Goal: Task Accomplishment & Management: Manage account settings

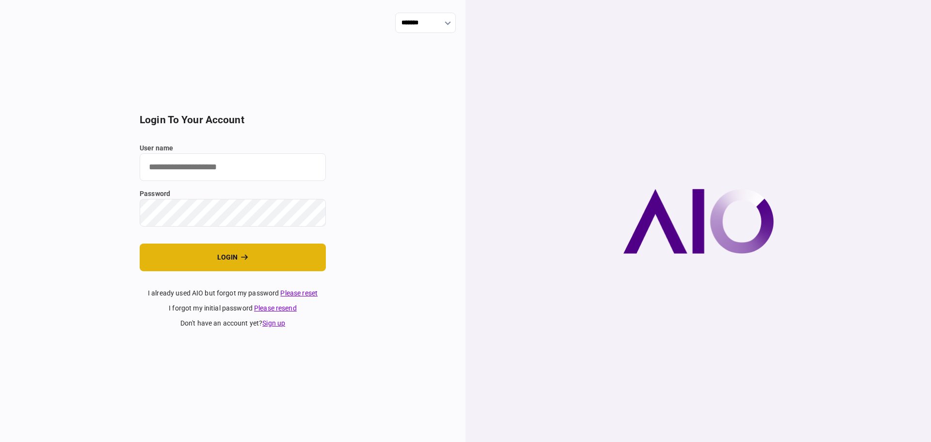
type input "****"
click at [223, 258] on button "login" at bounding box center [233, 258] width 186 height 28
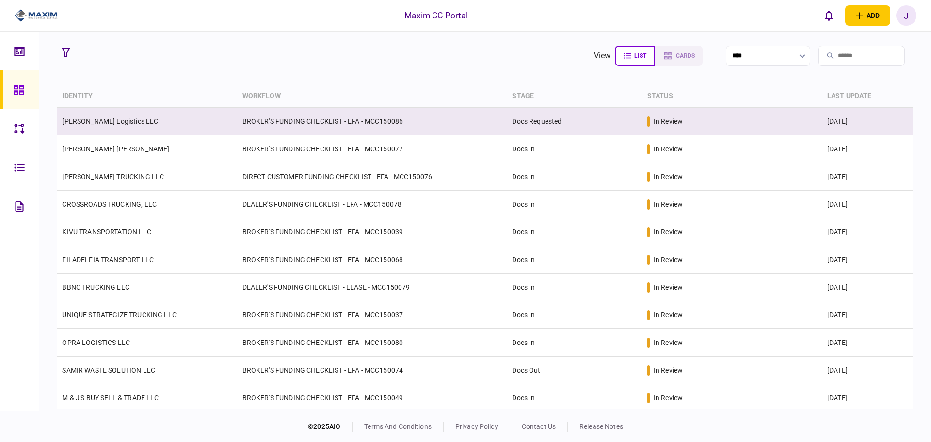
click at [128, 125] on td "[PERSON_NAME] Logistics LLC" at bounding box center [147, 122] width 180 height 28
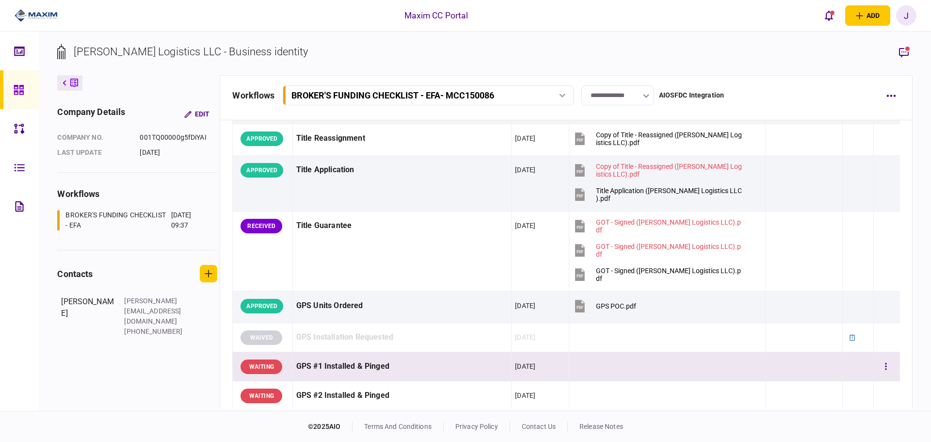
scroll to position [825, 0]
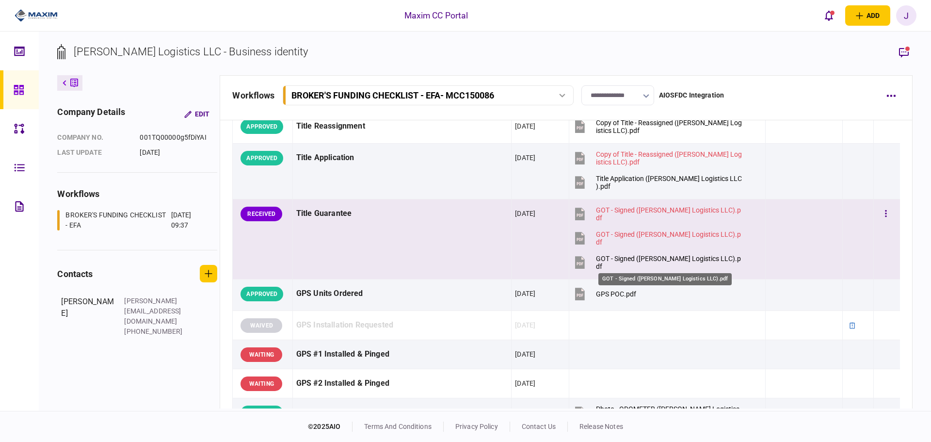
click at [649, 261] on div "GOT - Signed (Gema Logistics LLC).pdf" at bounding box center [669, 263] width 146 height 16
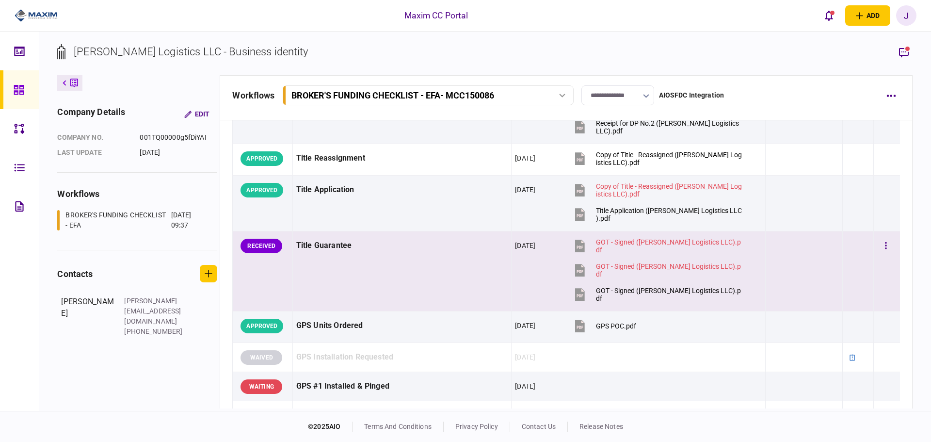
scroll to position [776, 0]
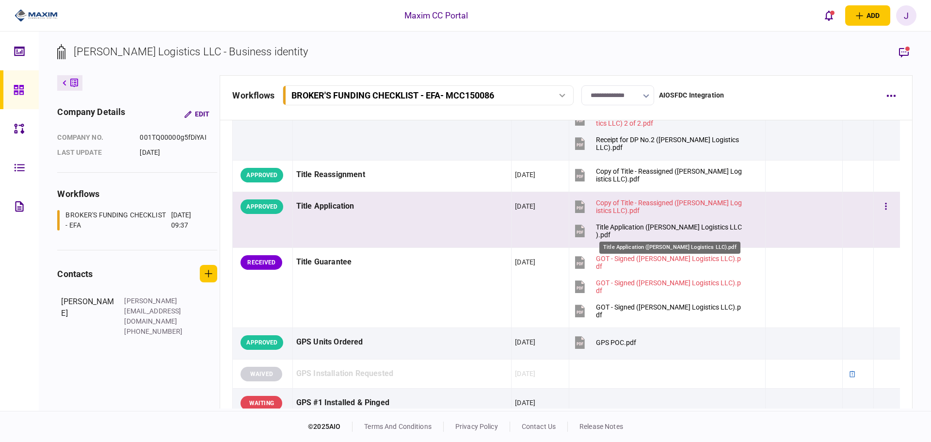
click at [635, 229] on div "Title Application (Gema Logistics LLC).pdf" at bounding box center [669, 231] width 146 height 16
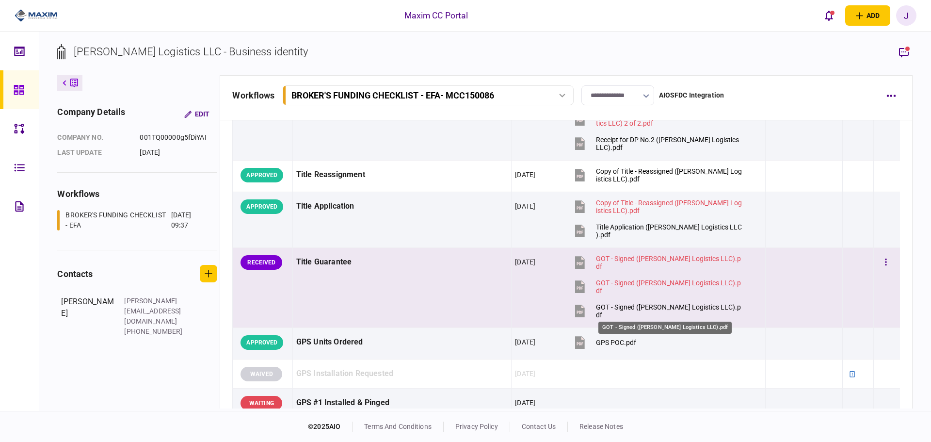
click at [633, 308] on div "GOT - Signed (Gema Logistics LLC).pdf" at bounding box center [669, 311] width 146 height 16
click at [877, 263] on button "button" at bounding box center [885, 262] width 17 height 17
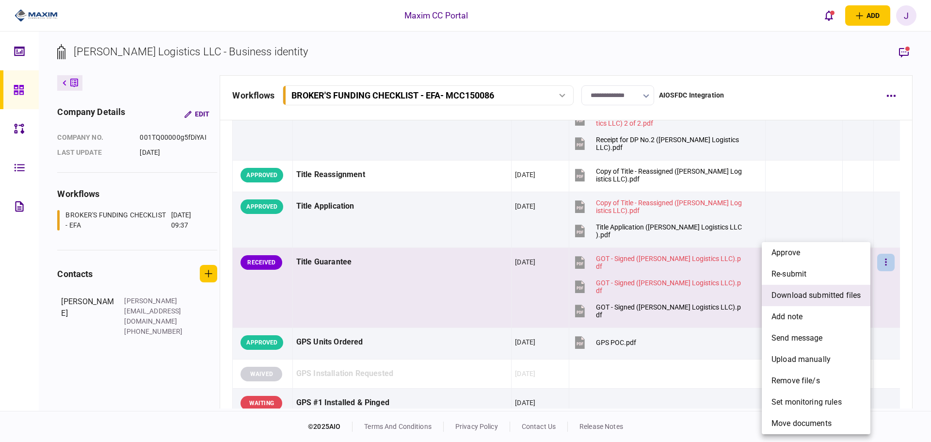
click at [818, 293] on span "download submitted files" at bounding box center [816, 296] width 89 height 12
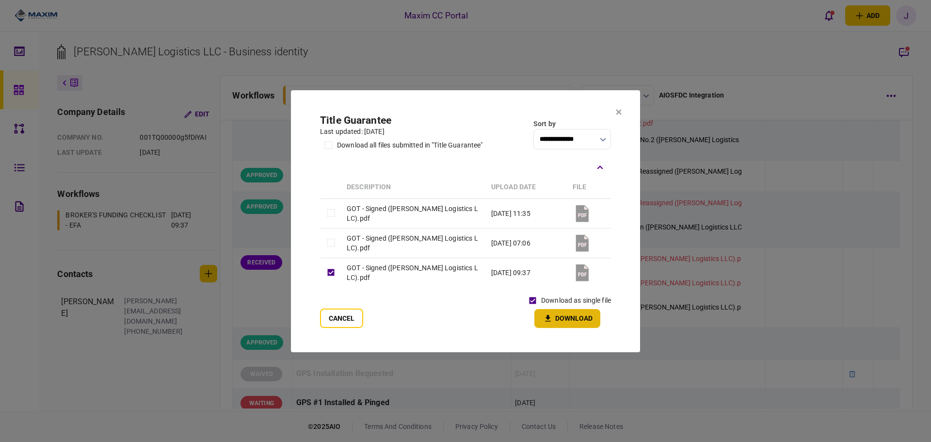
click at [562, 317] on button "Download" at bounding box center [568, 318] width 66 height 19
click at [623, 111] on section "**********" at bounding box center [465, 221] width 349 height 262
click at [618, 116] on button at bounding box center [619, 112] width 6 height 8
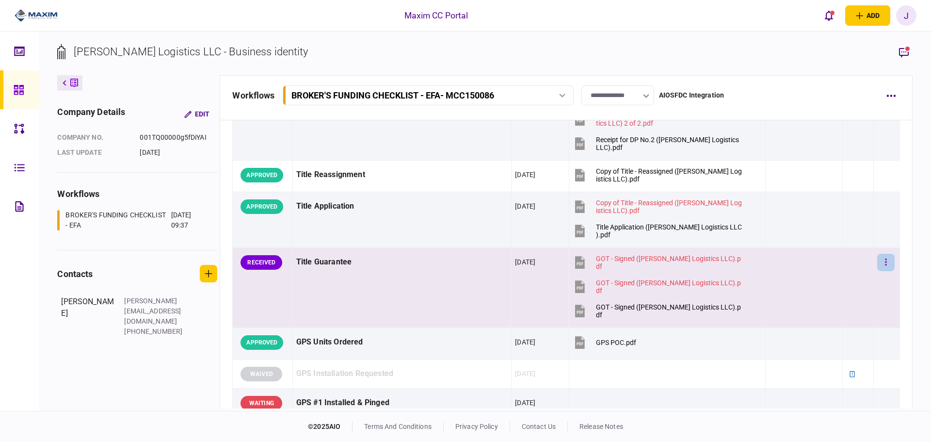
click at [881, 267] on button "button" at bounding box center [885, 262] width 17 height 17
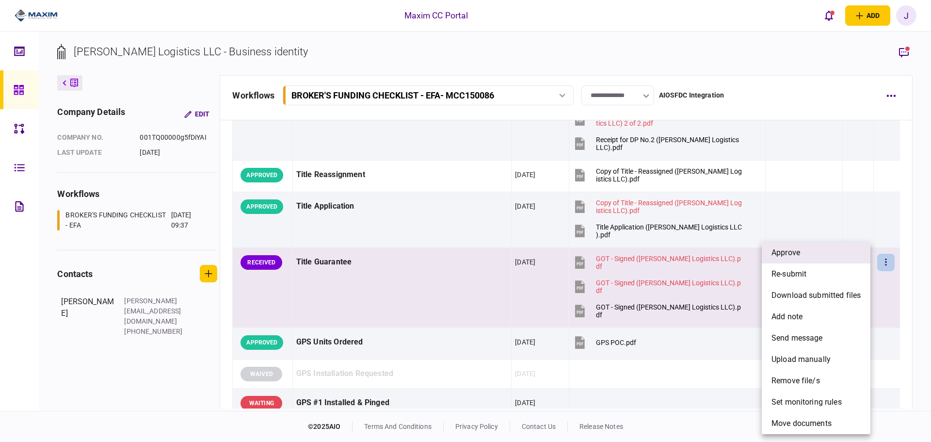
click at [812, 254] on li "approve" at bounding box center [816, 252] width 109 height 21
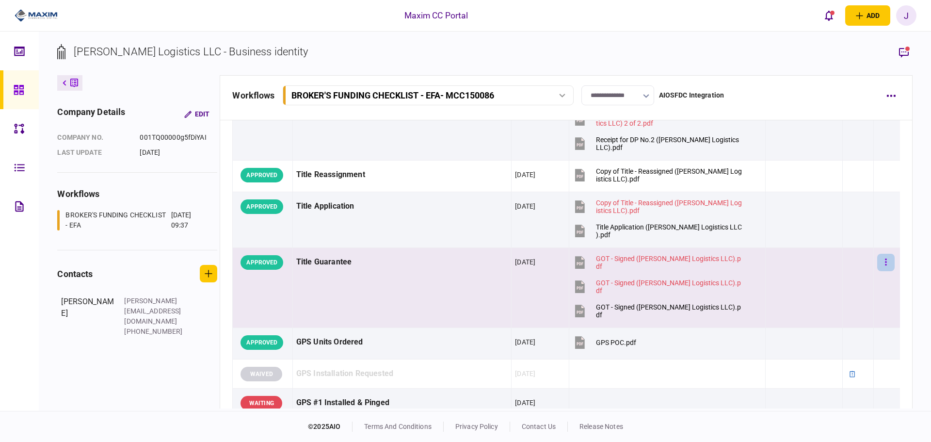
click at [877, 263] on button "button" at bounding box center [885, 262] width 17 height 17
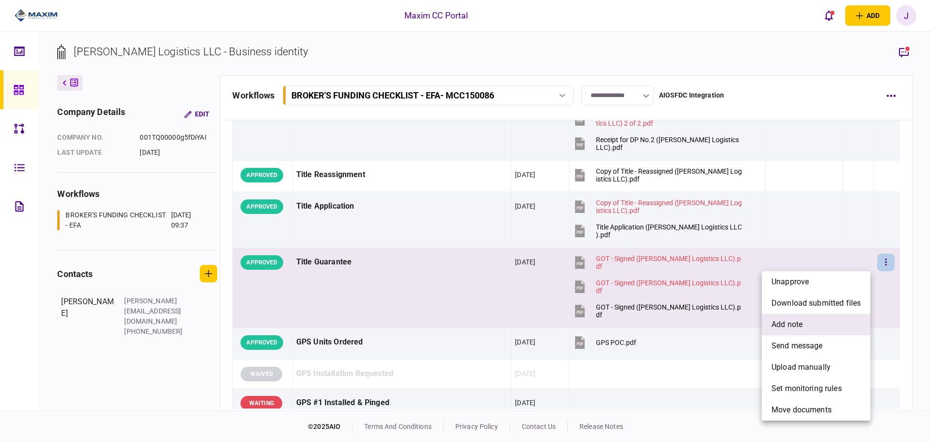
click at [793, 322] on span "add note" at bounding box center [787, 325] width 31 height 12
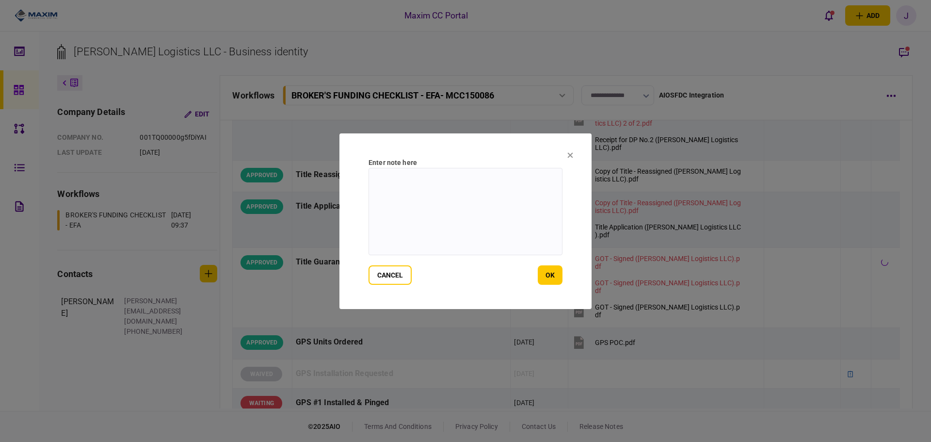
click at [408, 230] on textarea at bounding box center [466, 211] width 194 height 87
type textarea "**********"
click at [552, 270] on button "ok" at bounding box center [550, 274] width 25 height 19
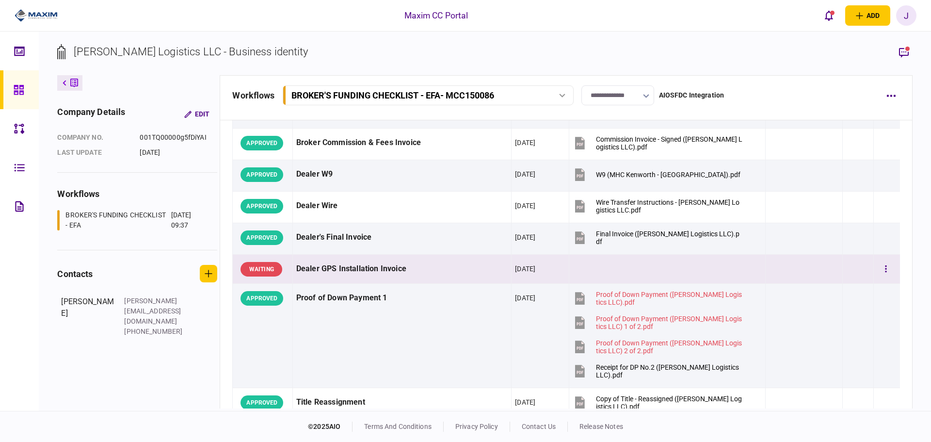
scroll to position [534, 0]
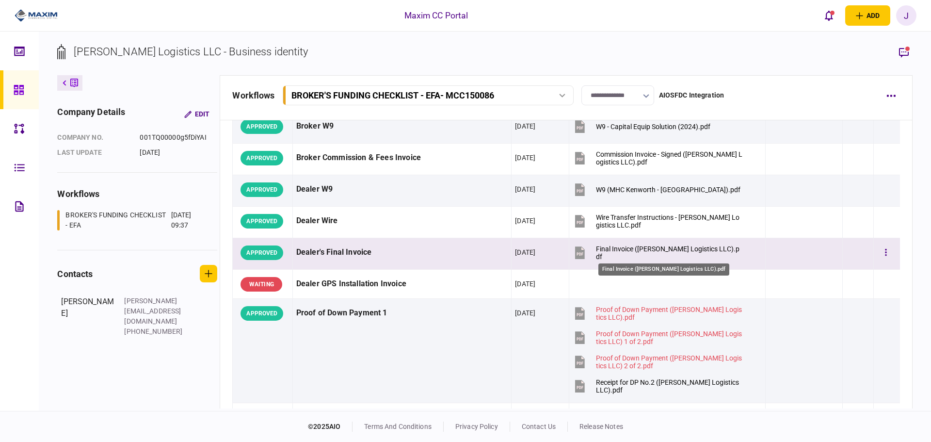
click at [611, 254] on div "Final Invoice (Gema Logistics LLC).pdf" at bounding box center [669, 253] width 146 height 16
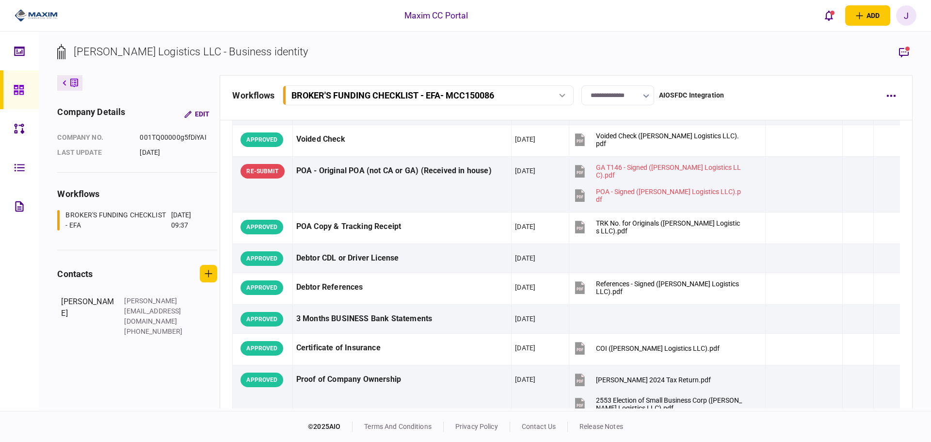
scroll to position [0, 0]
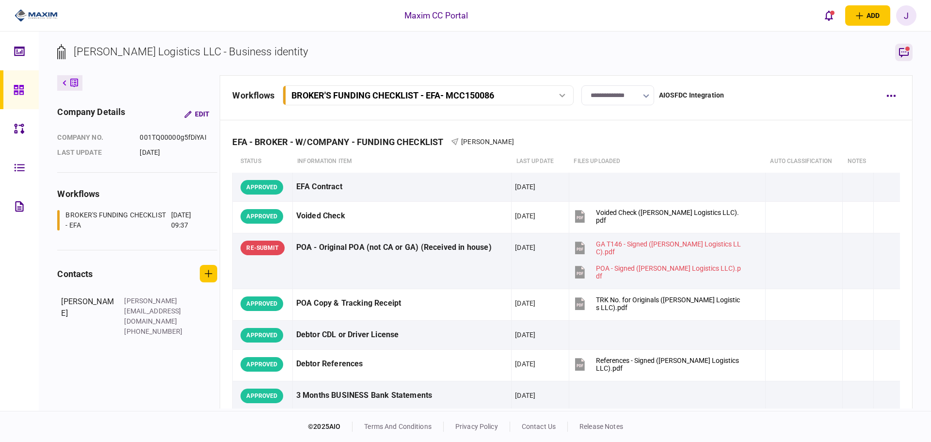
click at [907, 55] on icon "button" at bounding box center [904, 53] width 10 height 10
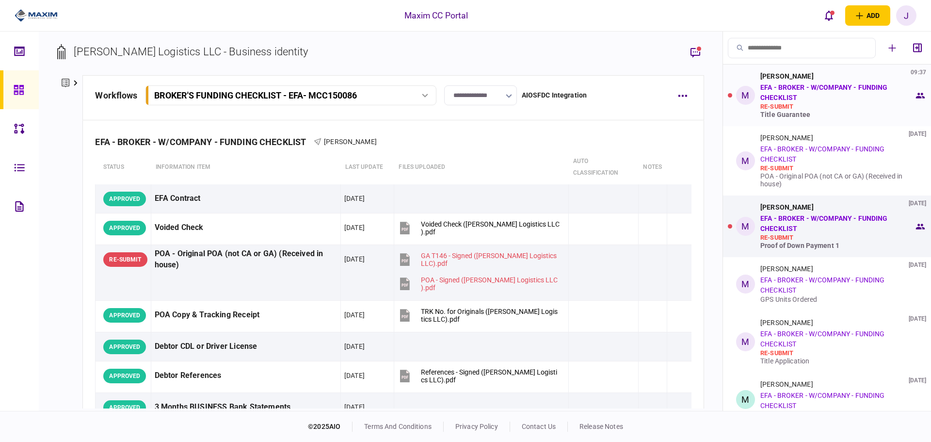
click at [813, 91] on link "EFA - BROKER - W/COMPANY - FUNDING CHECKLIST" at bounding box center [824, 92] width 127 height 18
click at [803, 117] on div "Title Guarantee" at bounding box center [838, 115] width 154 height 8
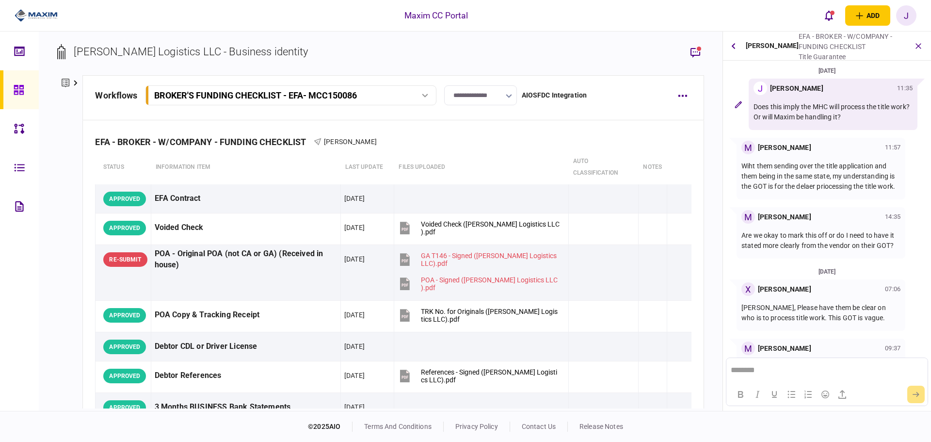
scroll to position [30, 0]
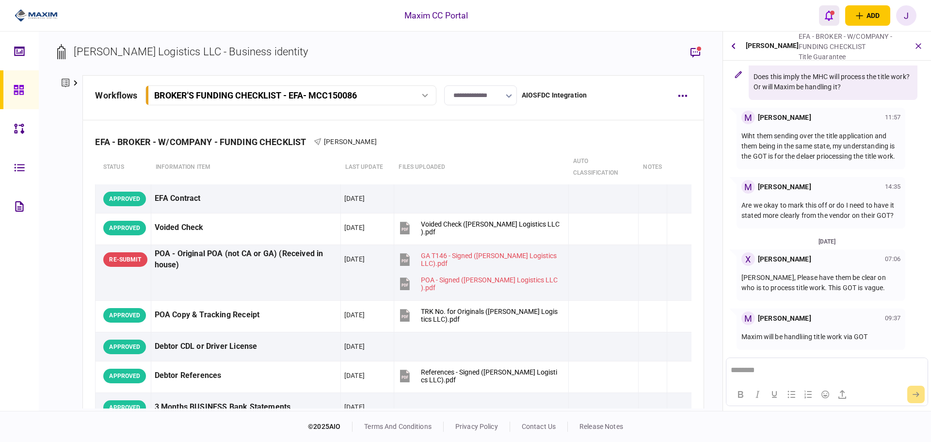
click at [831, 21] on button "open notifications list" at bounding box center [829, 15] width 20 height 20
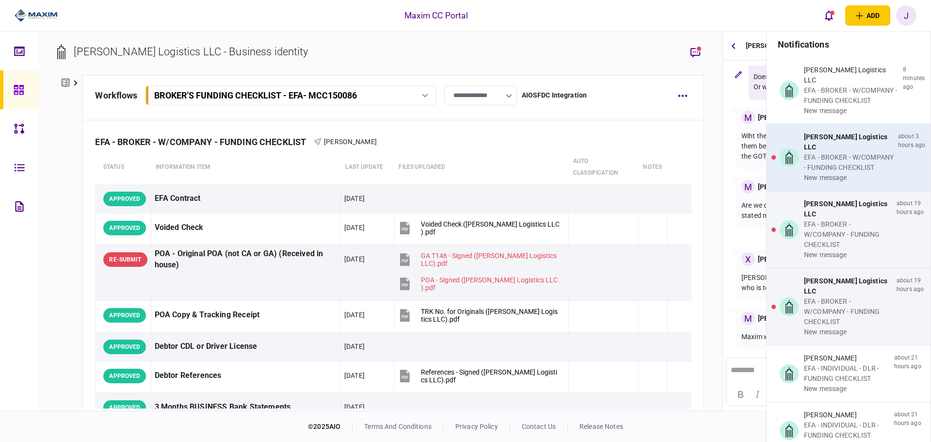
click at [834, 152] on div "EFA - BROKER - W/COMPANY - FUNDING CHECKLIST" at bounding box center [849, 162] width 90 height 20
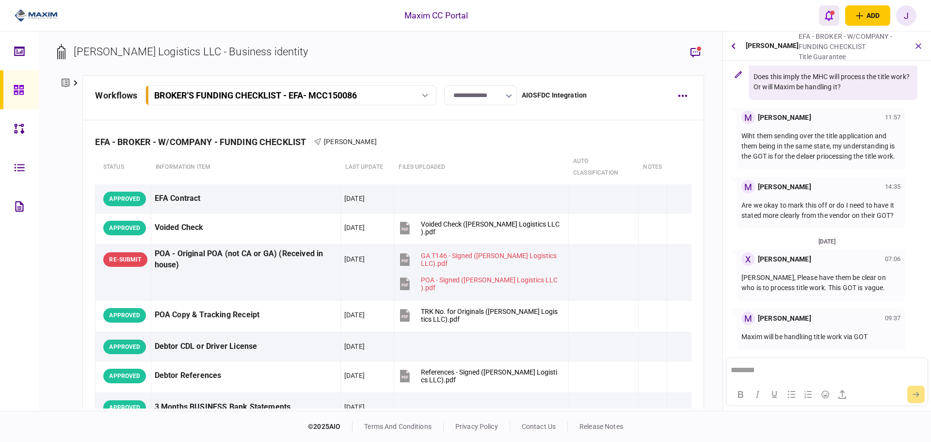
click at [823, 8] on button "open notifications list" at bounding box center [829, 15] width 20 height 20
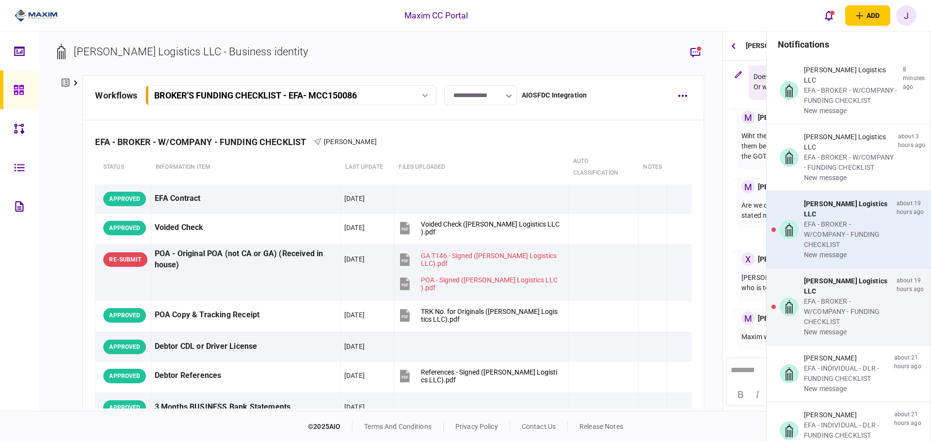
click at [821, 219] on div "EFA - BROKER - W/COMPANY - FUNDING CHECKLIST" at bounding box center [848, 234] width 89 height 31
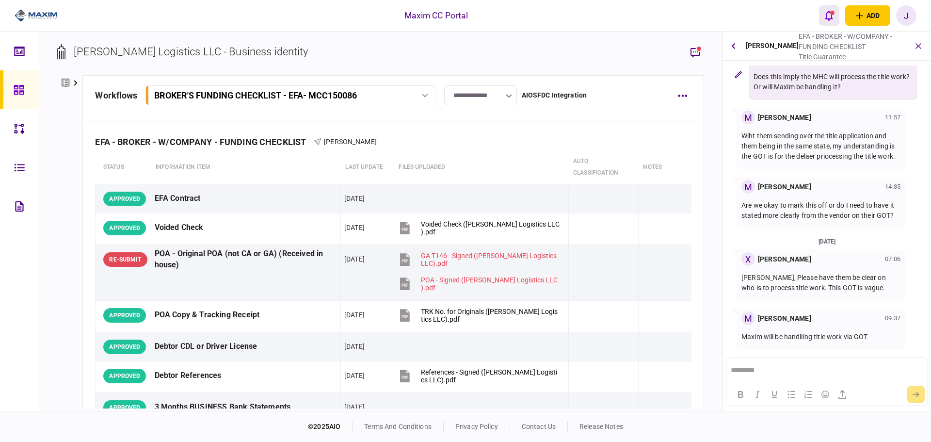
click at [826, 17] on icon "open notifications list" at bounding box center [829, 16] width 8 height 10
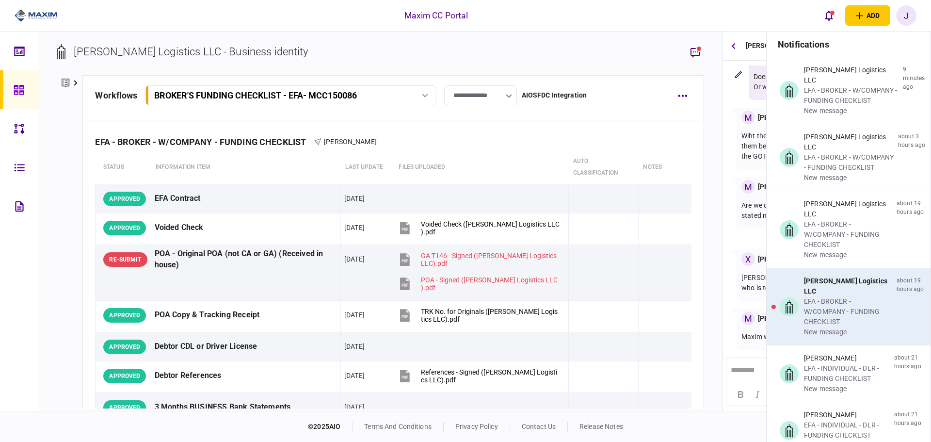
click at [815, 296] on div "EFA - BROKER - W/COMPANY - FUNDING CHECKLIST" at bounding box center [848, 311] width 89 height 31
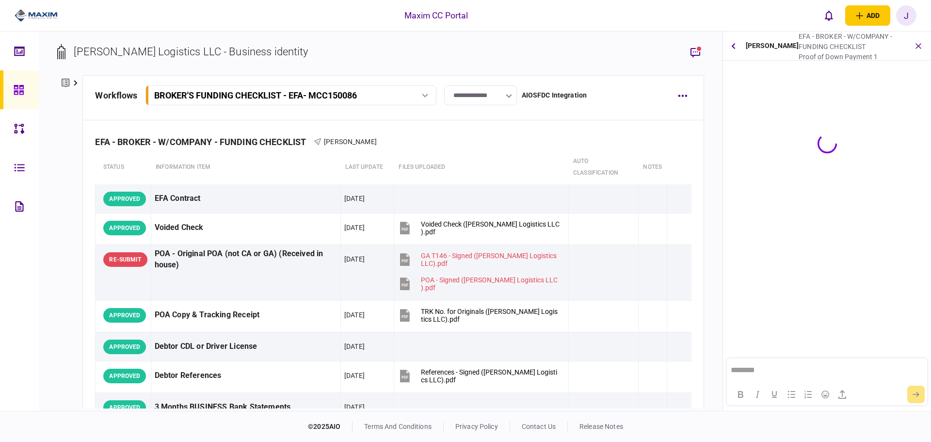
scroll to position [0, 0]
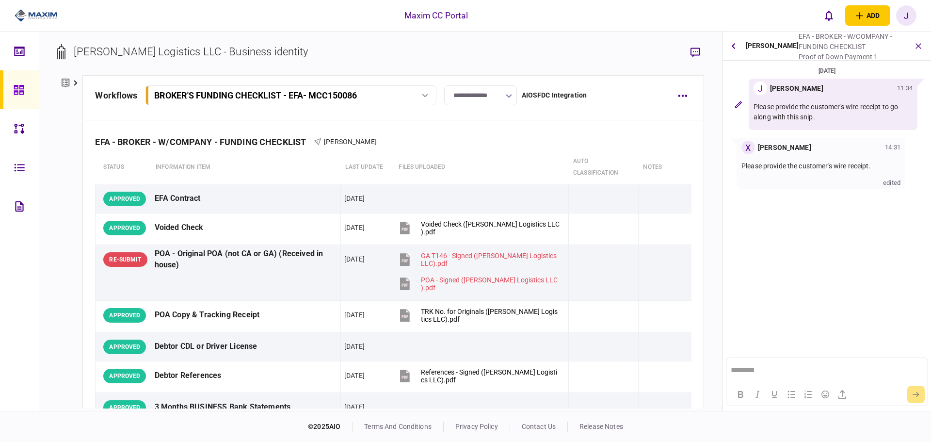
click at [23, 84] on icon at bounding box center [19, 89] width 11 height 11
